Goal: Information Seeking & Learning: Learn about a topic

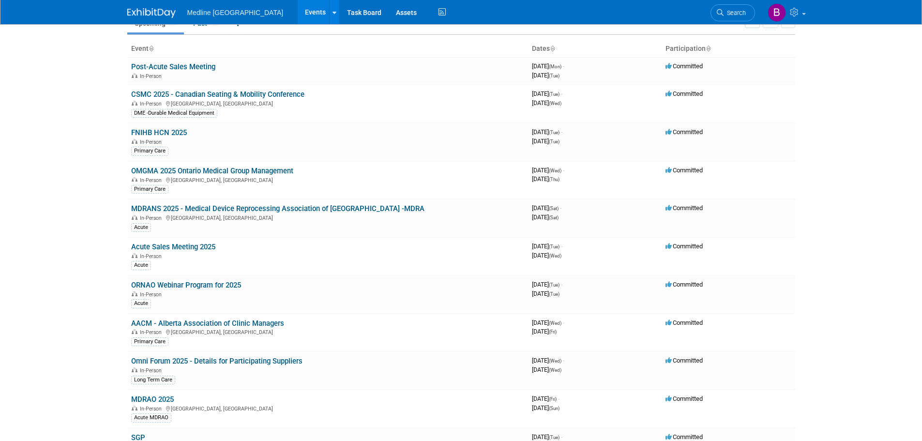
scroll to position [61, 0]
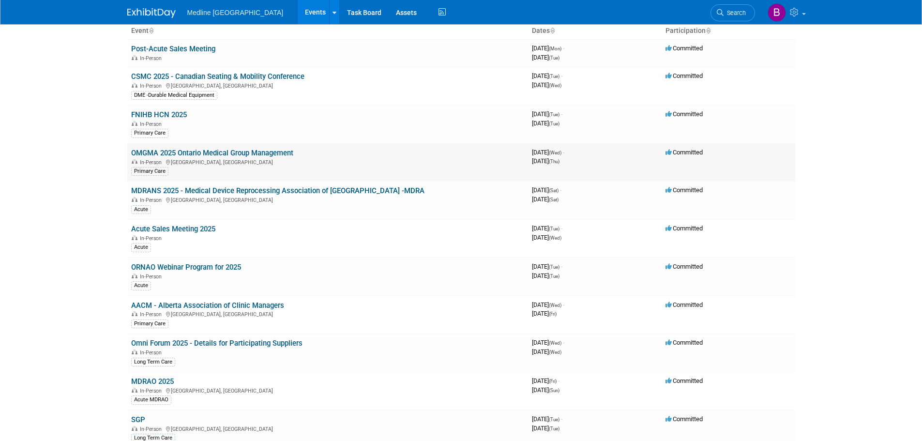
click at [208, 152] on link "OMGMA 2025 Ontario Medical Group Management" at bounding box center [212, 153] width 162 height 9
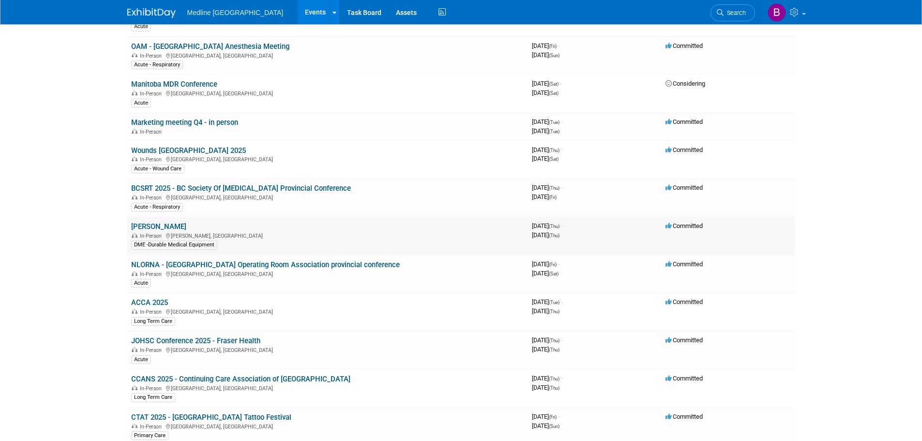
scroll to position [617, 0]
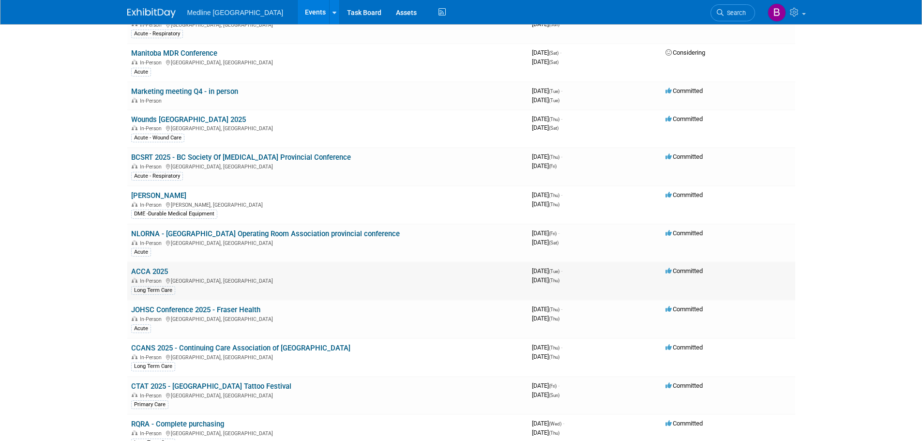
click at [144, 275] on link "ACCA 2025" at bounding box center [149, 271] width 37 height 9
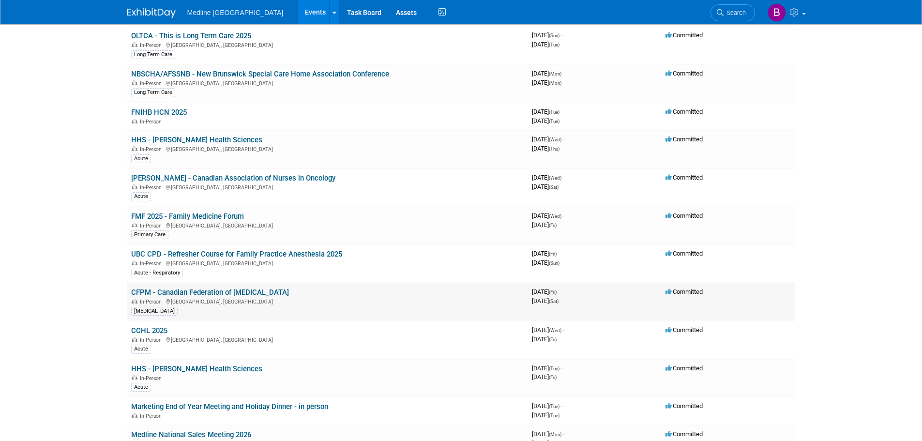
scroll to position [1162, 0]
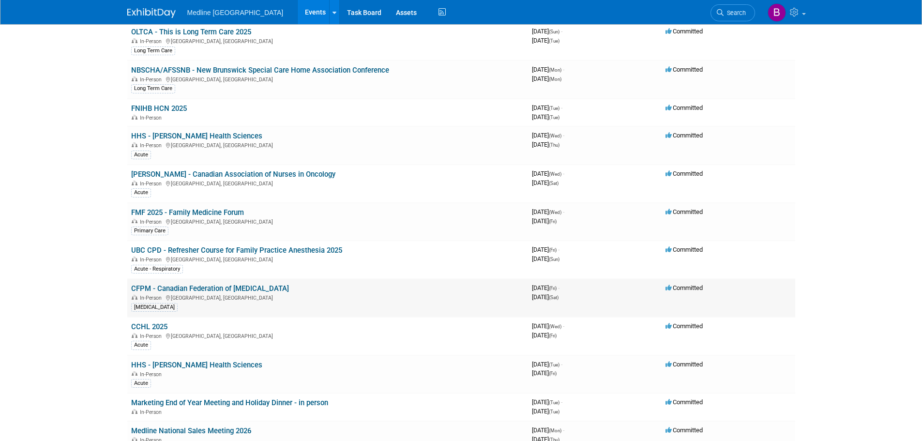
click at [158, 288] on link "CFPM - Canadian Federation of [MEDICAL_DATA]" at bounding box center [210, 288] width 158 height 9
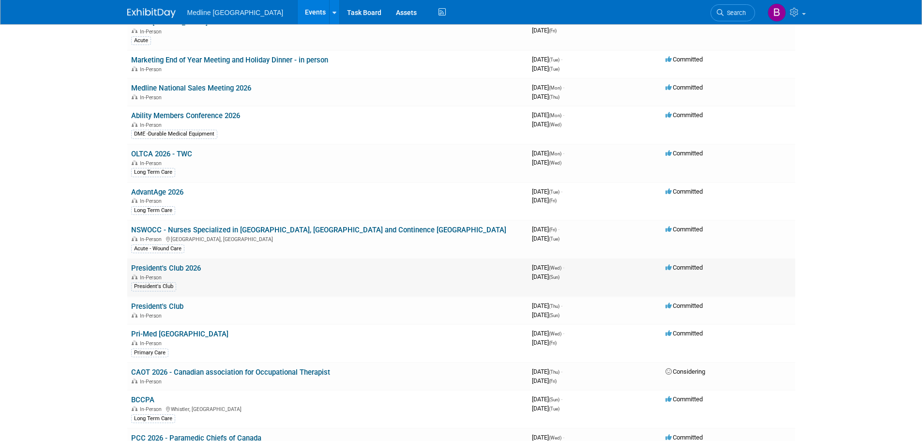
scroll to position [1501, 0]
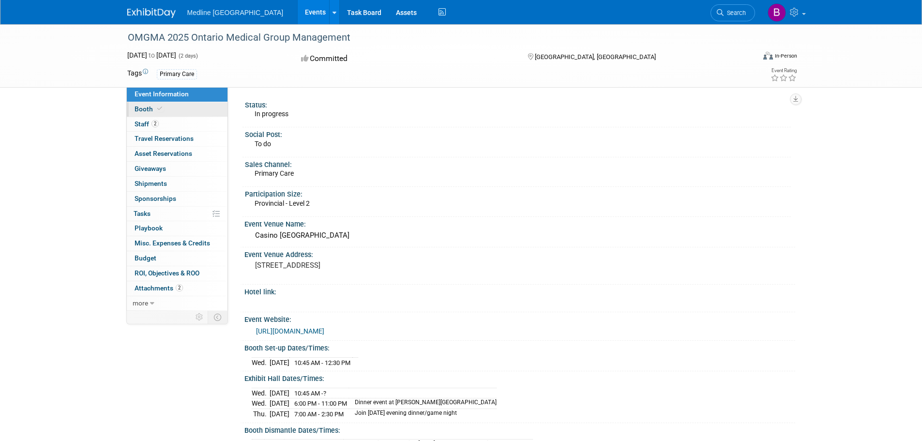
click at [167, 105] on link "Booth" at bounding box center [177, 109] width 101 height 15
select select "1"
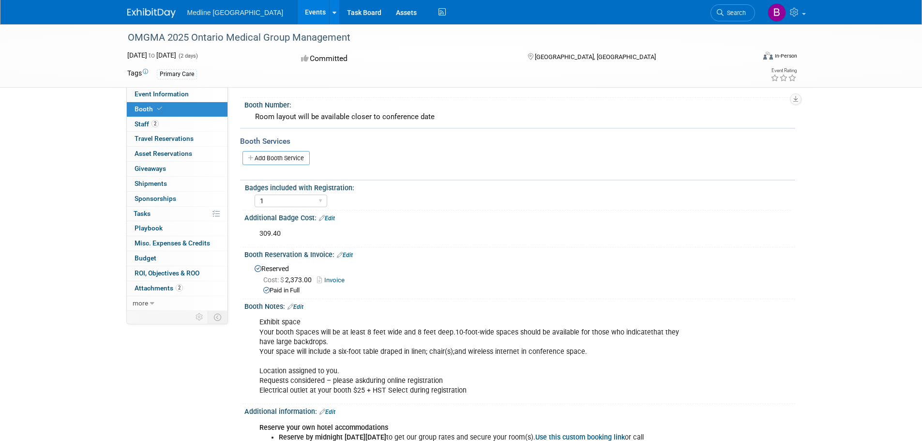
scroll to position [61, 0]
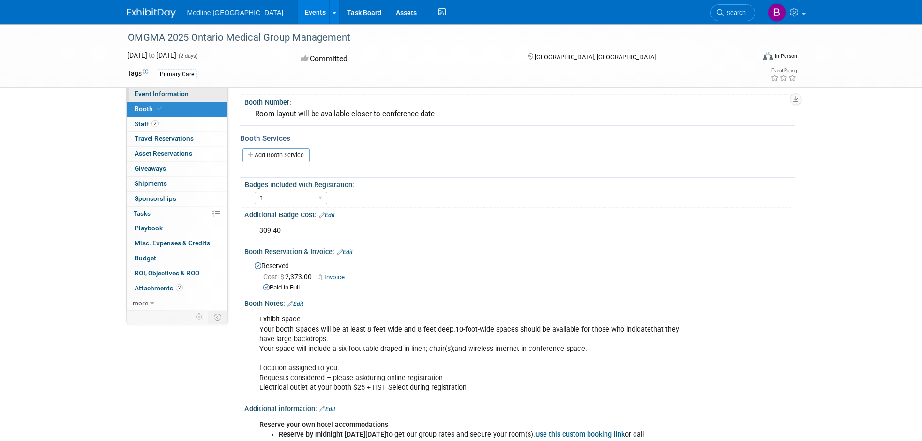
click at [173, 93] on span "Event Information" at bounding box center [162, 94] width 54 height 8
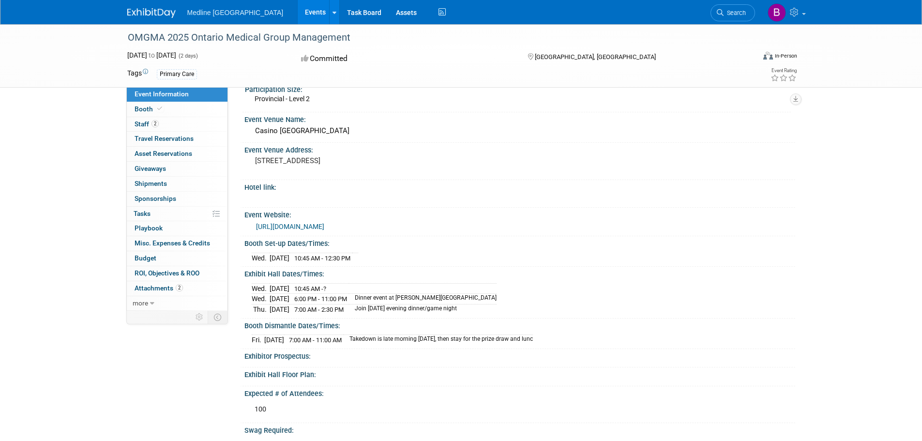
scroll to position [109, 0]
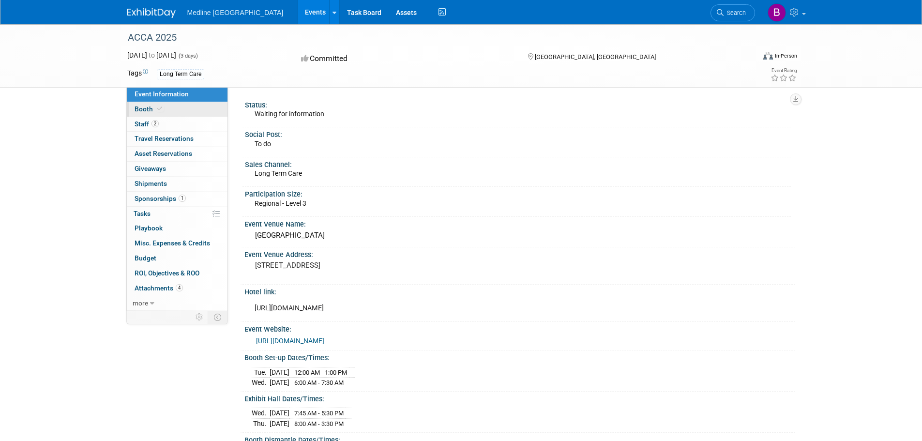
click at [164, 111] on link "Booth" at bounding box center [177, 109] width 101 height 15
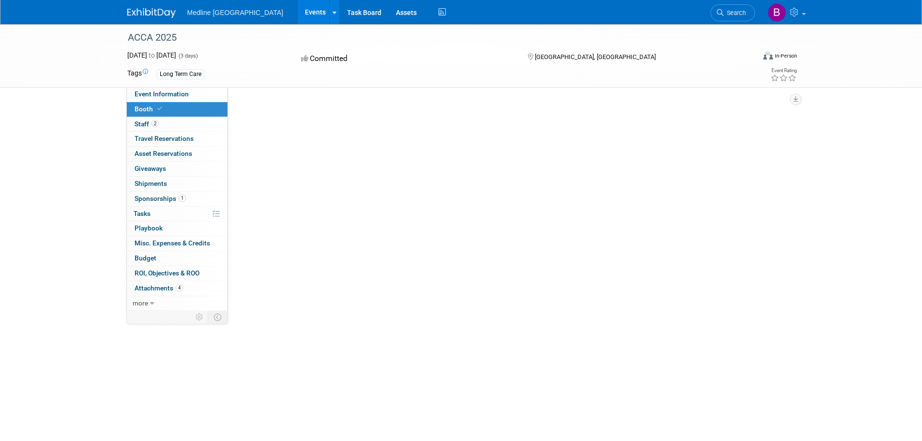
select select "1"
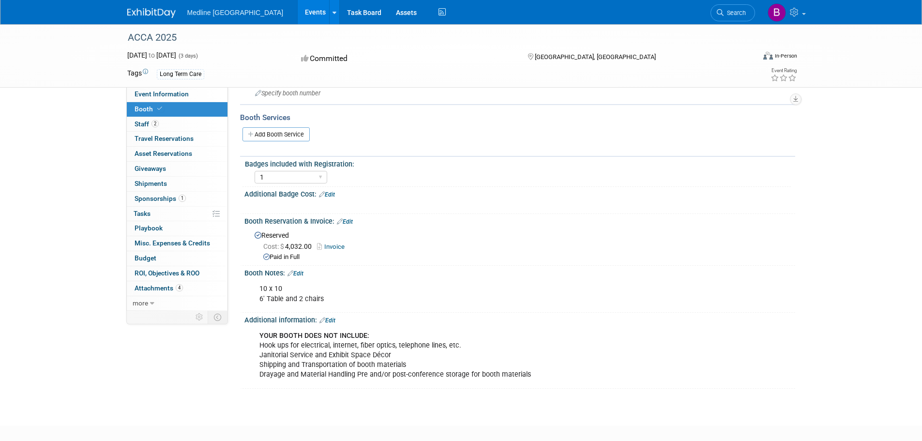
scroll to position [97, 0]
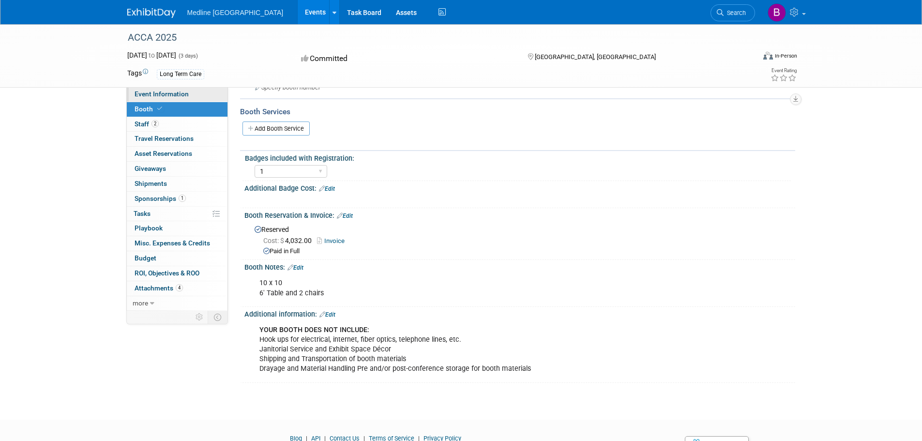
click at [158, 94] on span "Event Information" at bounding box center [162, 94] width 54 height 8
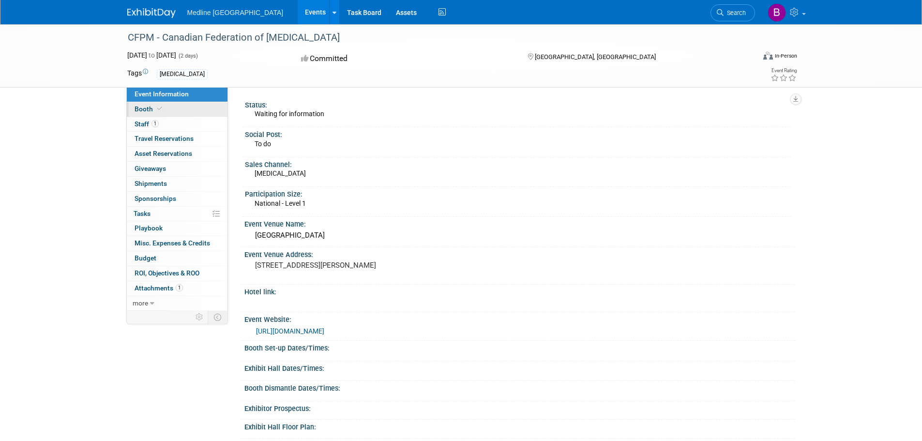
click at [163, 109] on span at bounding box center [159, 108] width 9 height 7
select select "4"
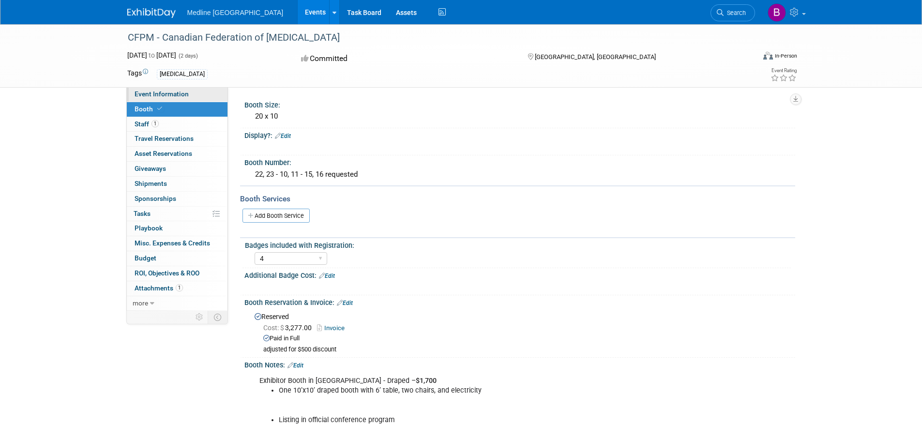
click at [152, 93] on span "Event Information" at bounding box center [162, 94] width 54 height 8
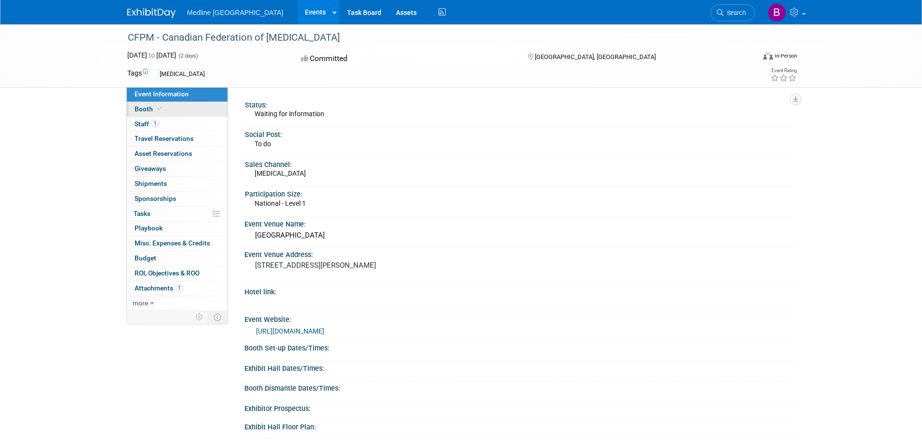
click at [155, 106] on span at bounding box center [159, 108] width 9 height 7
select select "4"
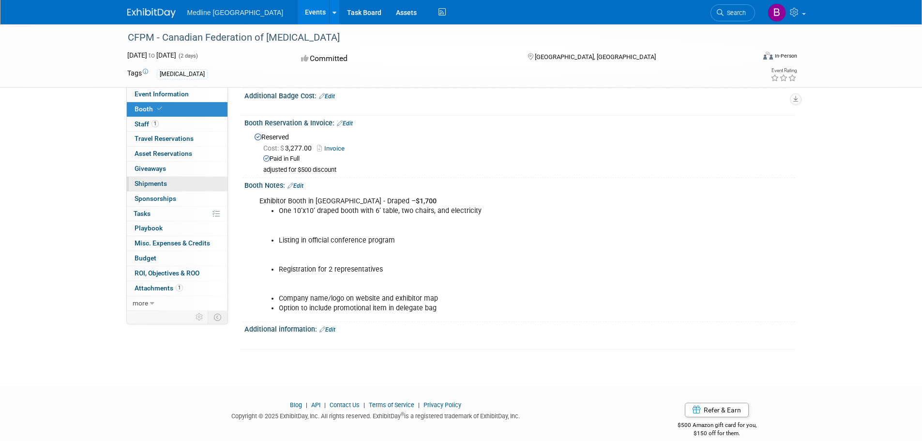
scroll to position [167, 0]
